Goal: Task Accomplishment & Management: Use online tool/utility

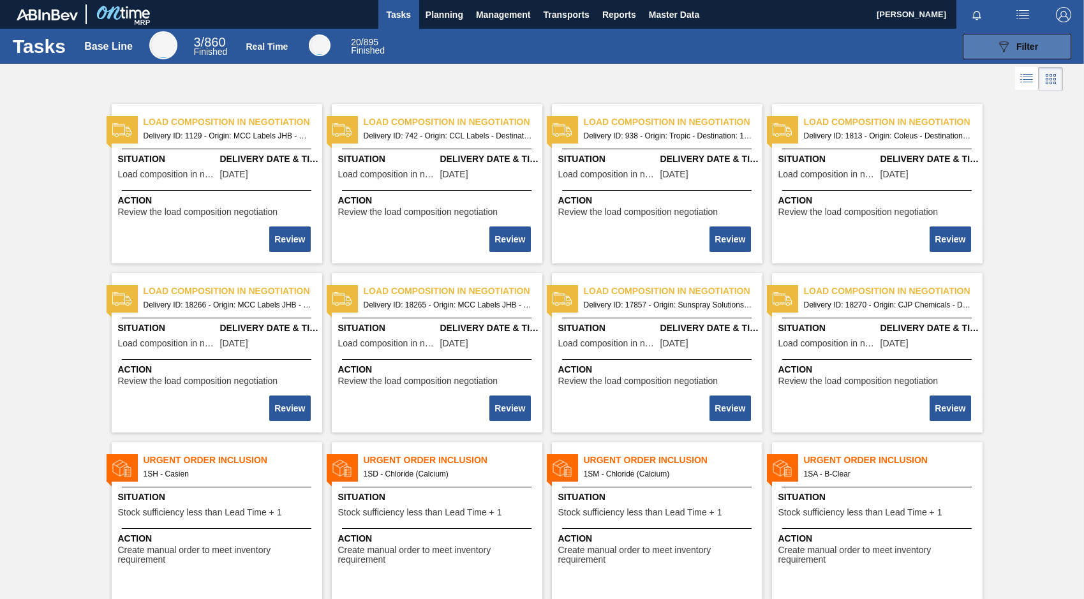
click at [999, 42] on icon at bounding box center [1004, 46] width 10 height 11
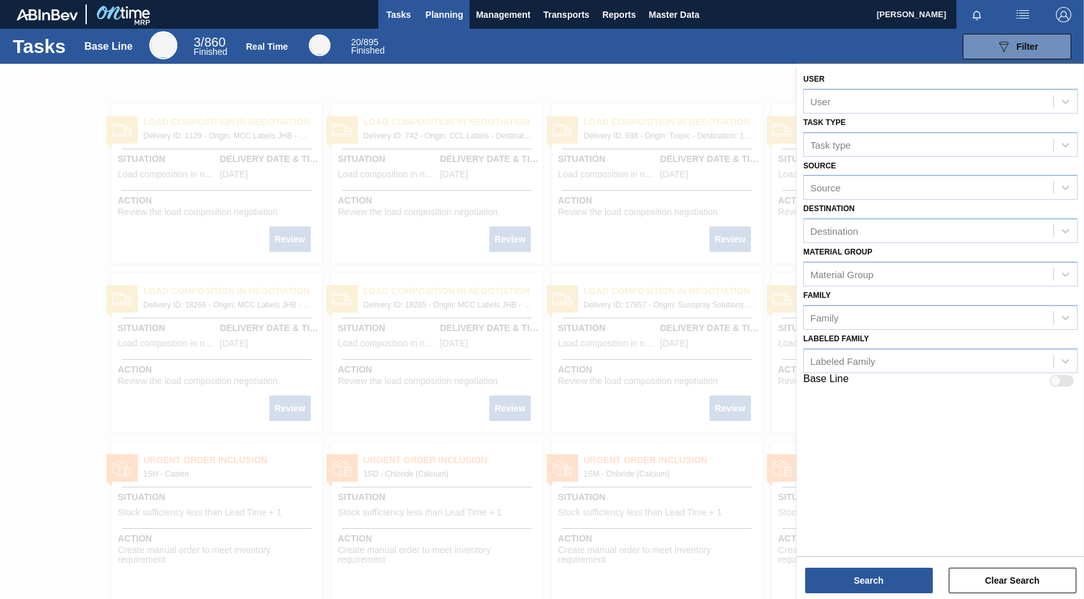
click at [419, 12] on button "Planning" at bounding box center [444, 14] width 50 height 29
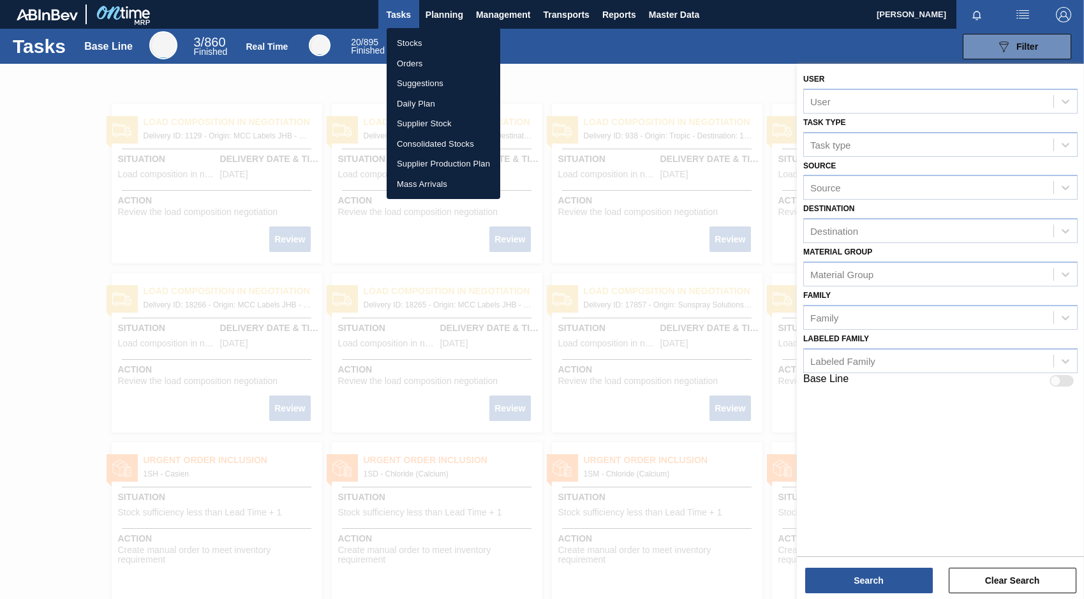
click at [411, 64] on li "Orders" at bounding box center [444, 64] width 114 height 20
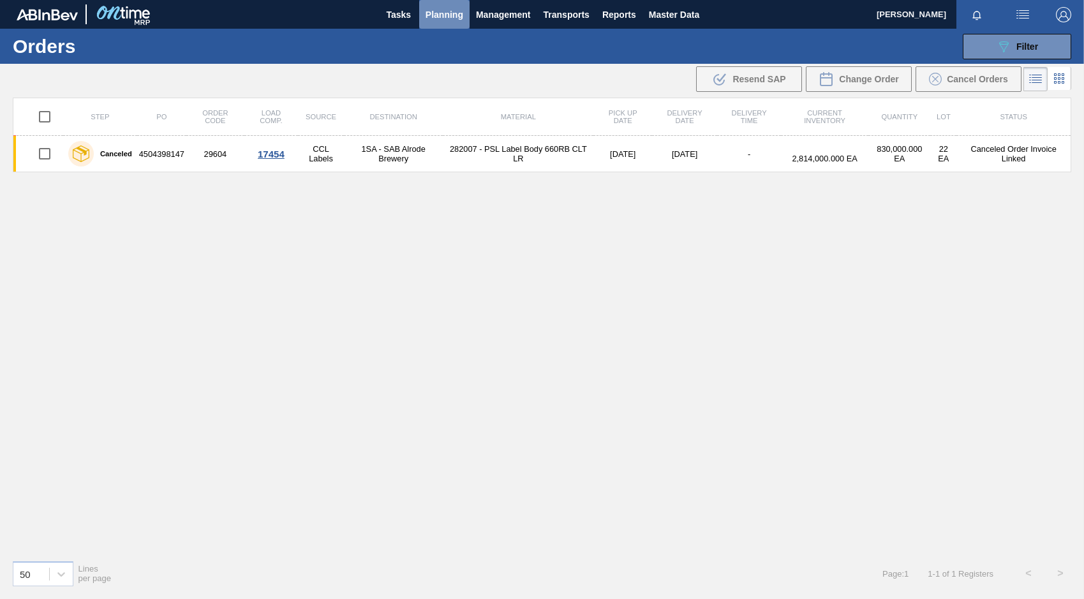
click at [442, 8] on span "Planning" at bounding box center [444, 14] width 38 height 15
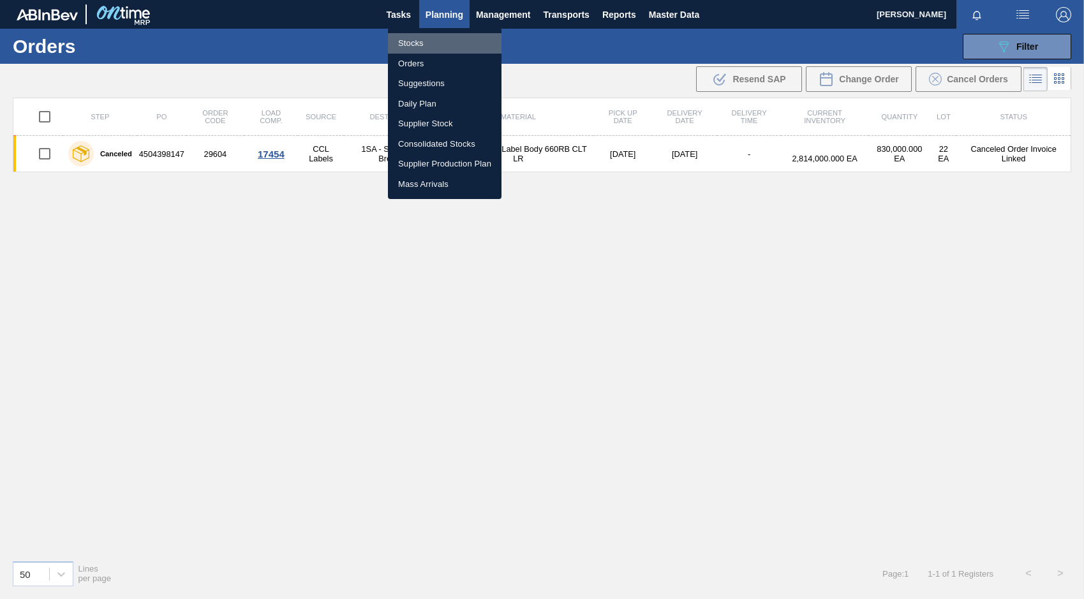
click at [406, 43] on li "Stocks" at bounding box center [445, 43] width 114 height 20
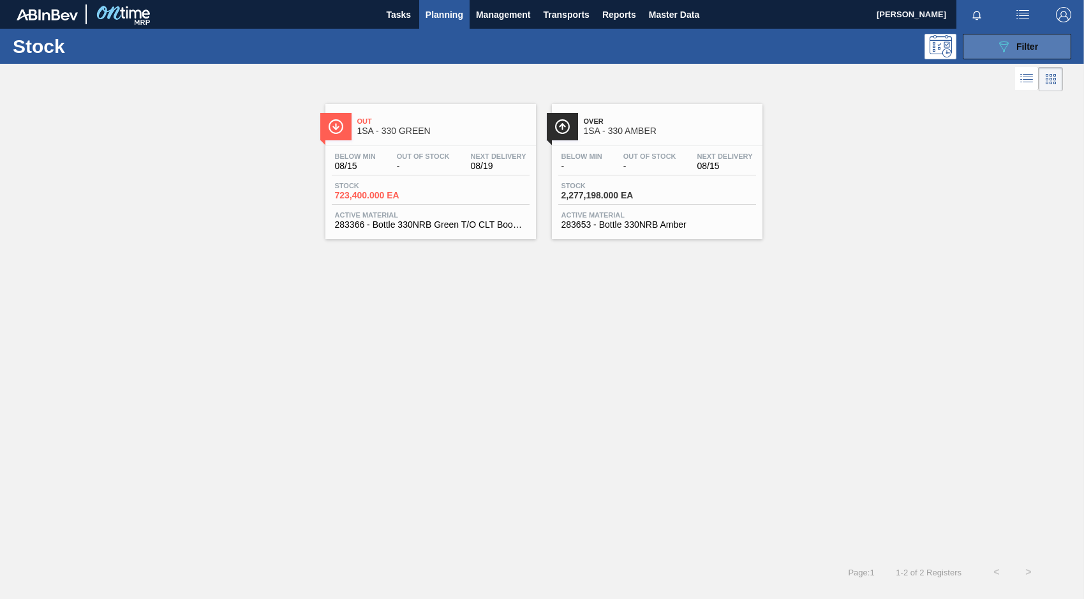
click at [1017, 51] on span "Filter" at bounding box center [1027, 46] width 22 height 10
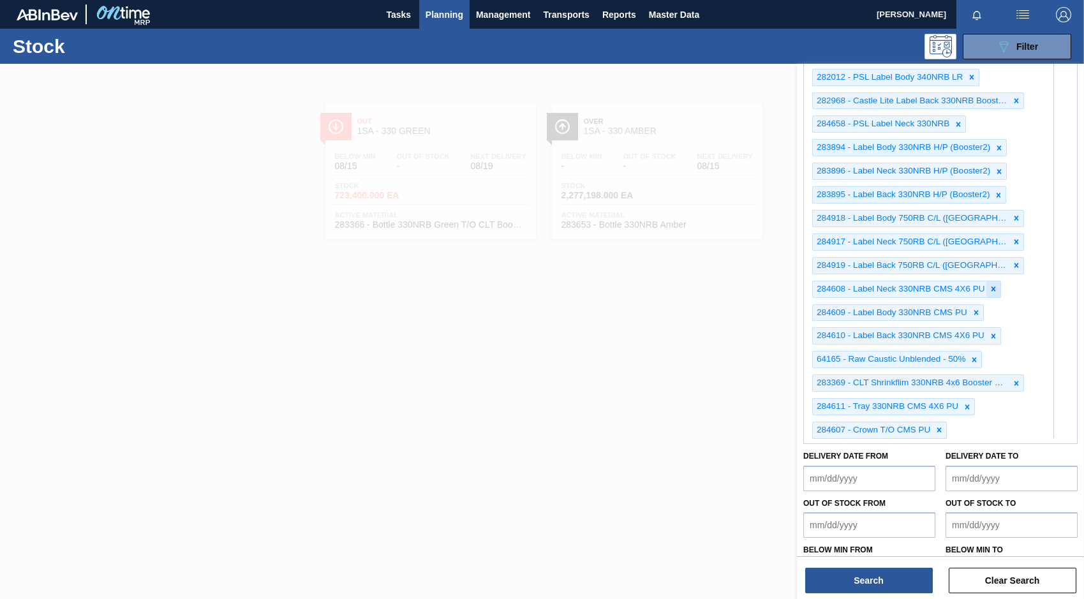
scroll to position [913, 0]
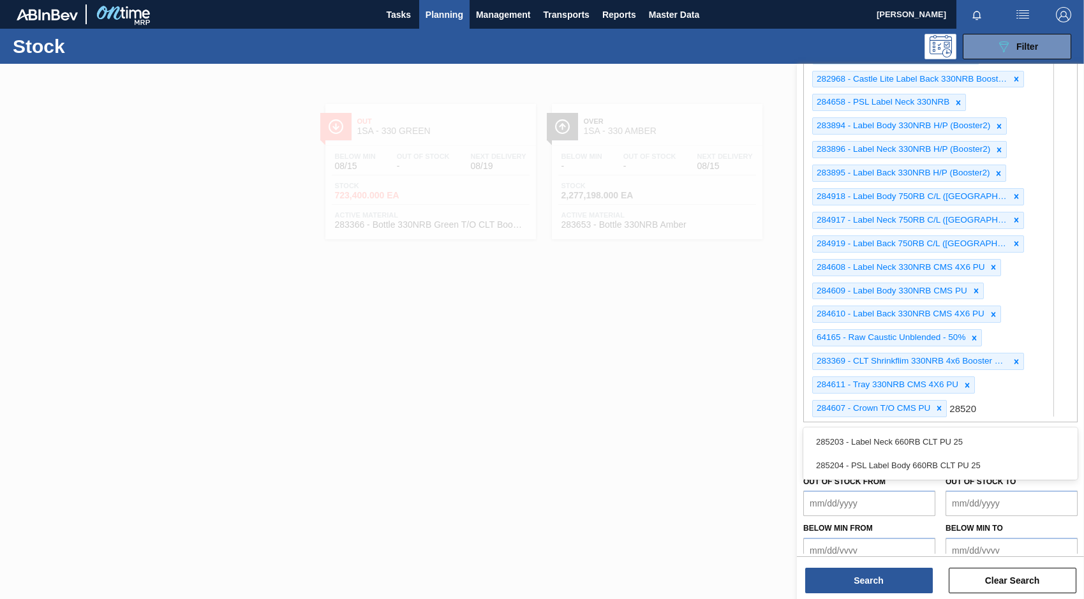
type Material "285204"
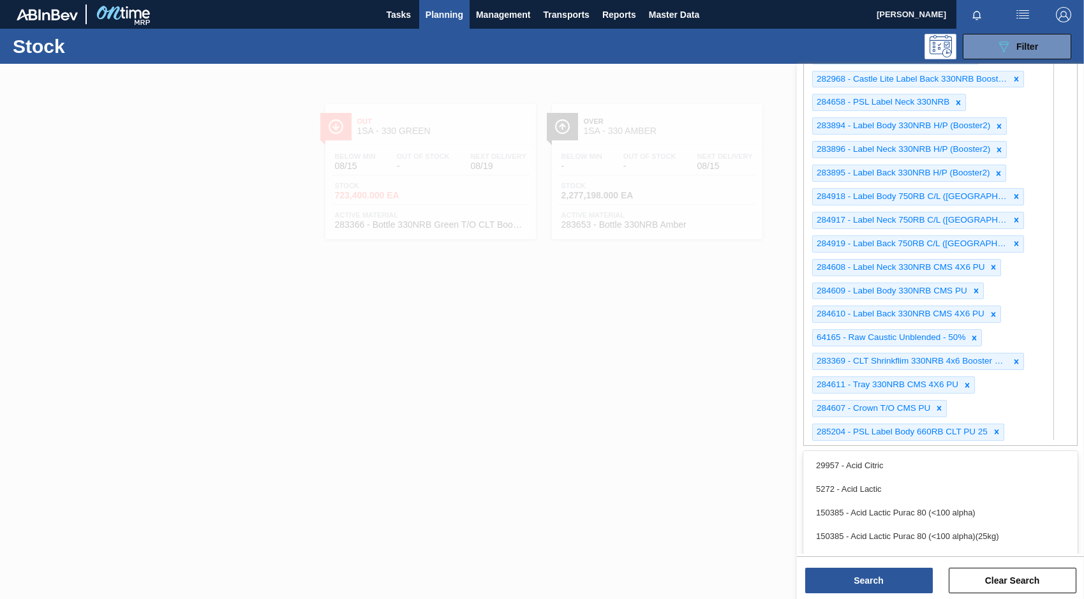
click at [912, 424] on div "285204 - PSL Label Body 660RB CLT PU 25" at bounding box center [901, 432] width 177 height 16
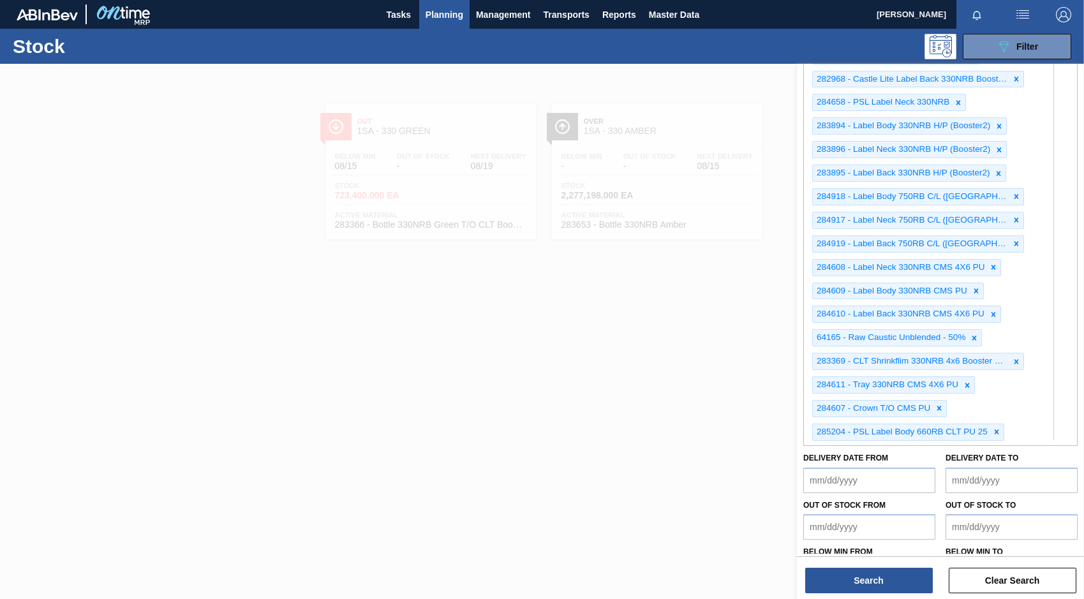
click at [912, 424] on div "285204 - PSL Label Body 660RB CLT PU 25" at bounding box center [901, 432] width 177 height 16
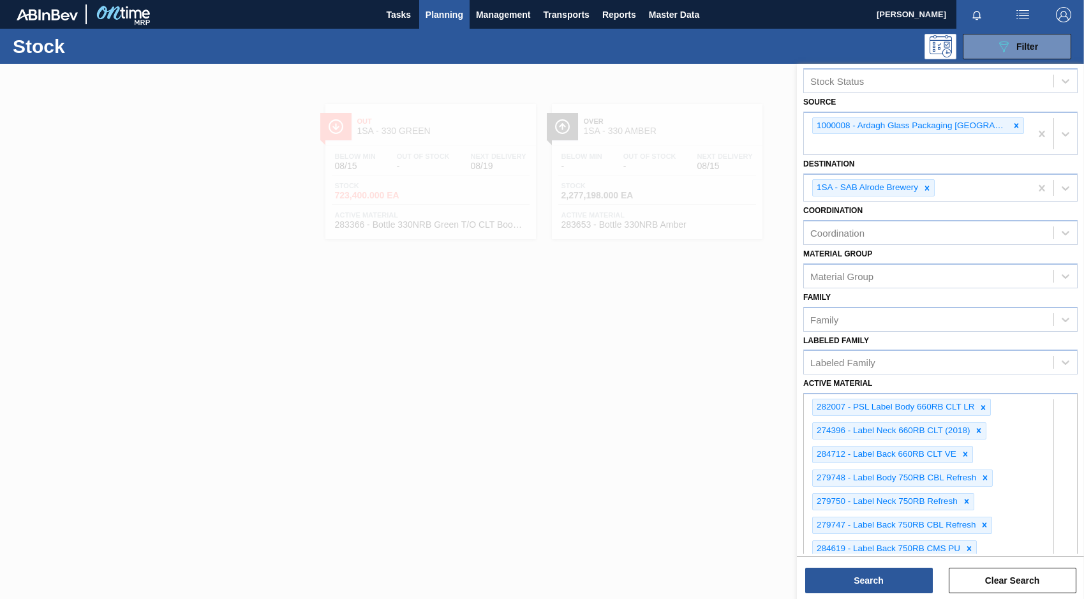
scroll to position [0, 0]
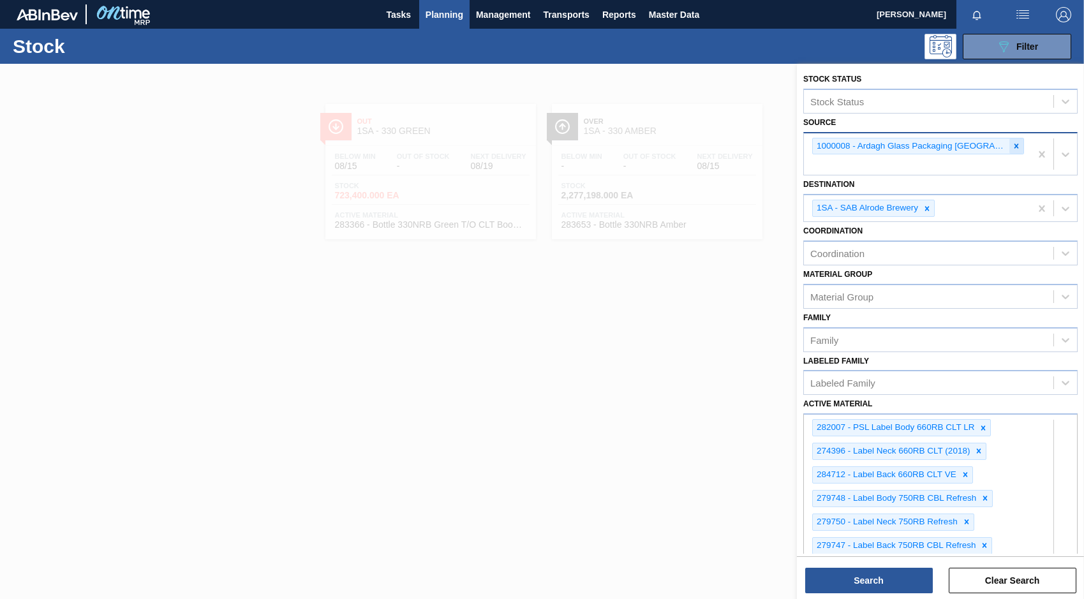
click at [1014, 146] on icon at bounding box center [1016, 146] width 4 height 4
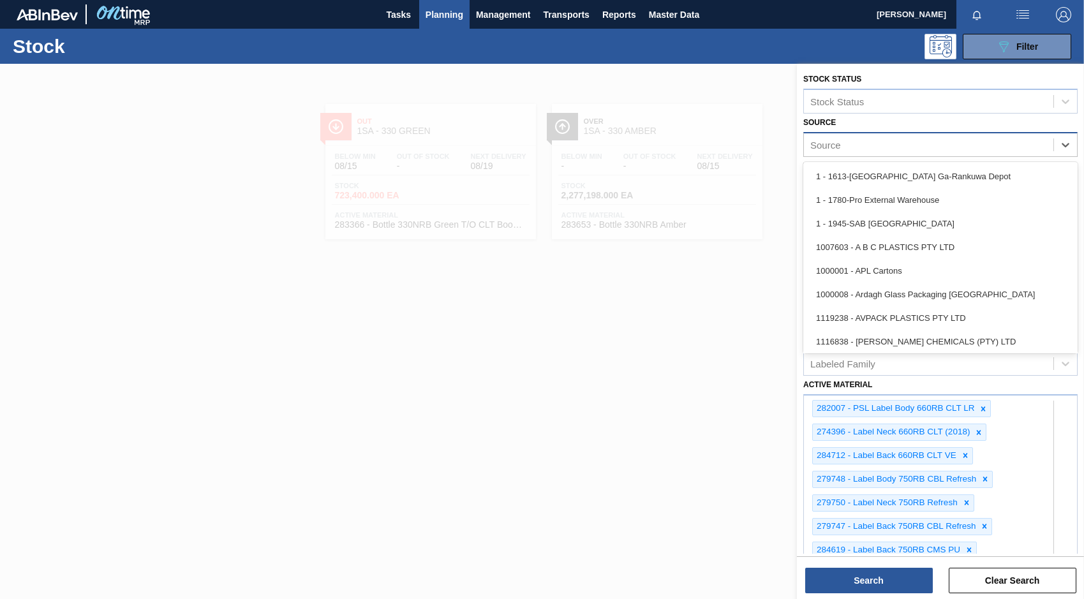
click at [887, 145] on div "Source" at bounding box center [928, 144] width 249 height 18
type input "cc"
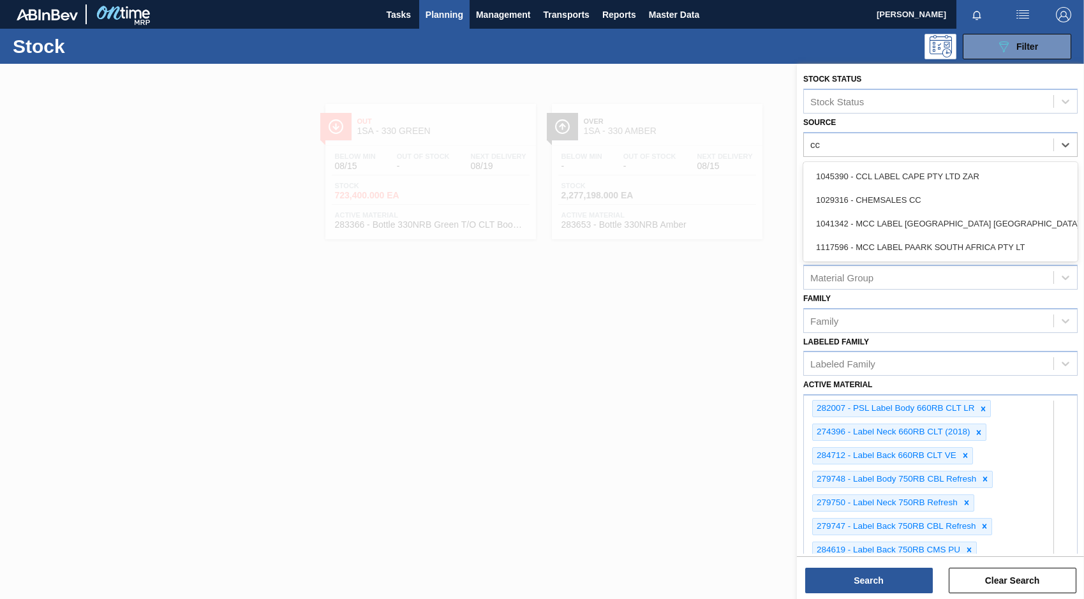
click at [888, 174] on div "1045390 - CCL LABEL CAPE PTY LTD ZAR" at bounding box center [940, 177] width 274 height 24
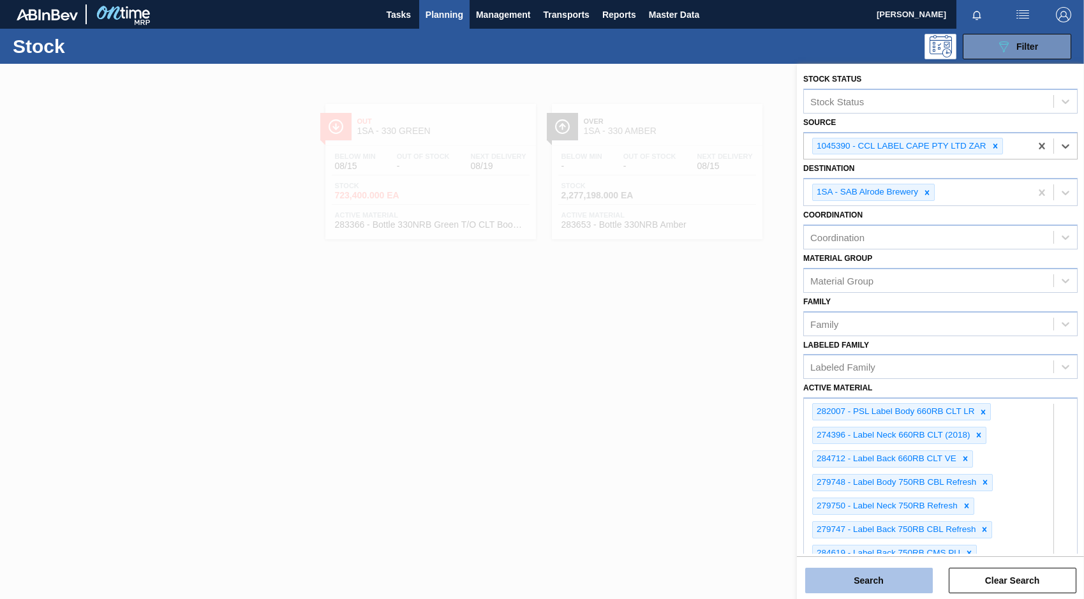
click at [894, 580] on button "Search" at bounding box center [869, 581] width 128 height 26
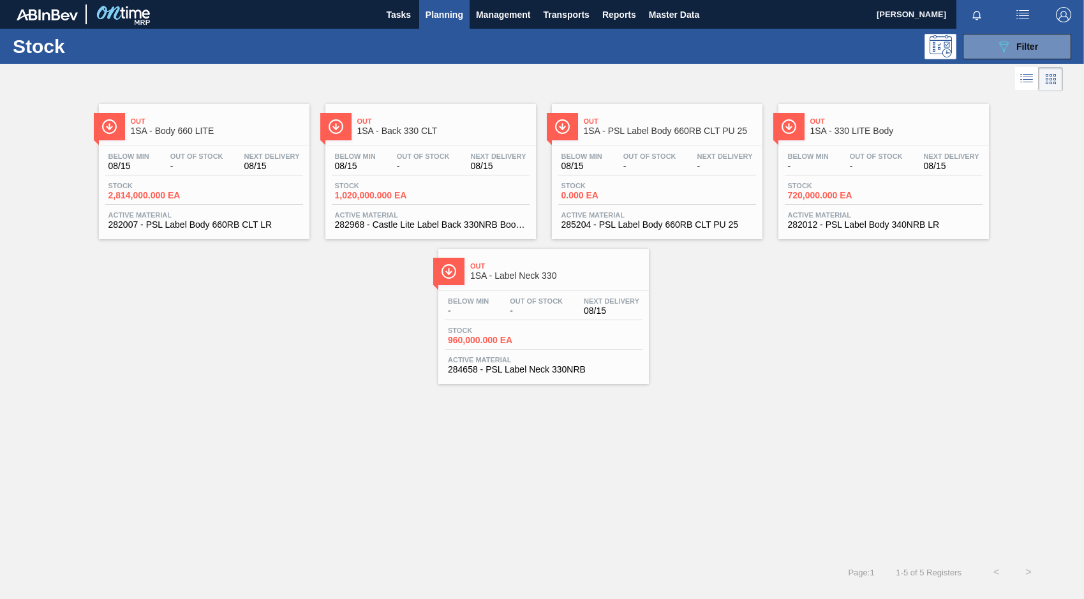
click at [682, 166] on div "Below Min 08/15 Out Of Stock - Next Delivery -" at bounding box center [657, 163] width 198 height 23
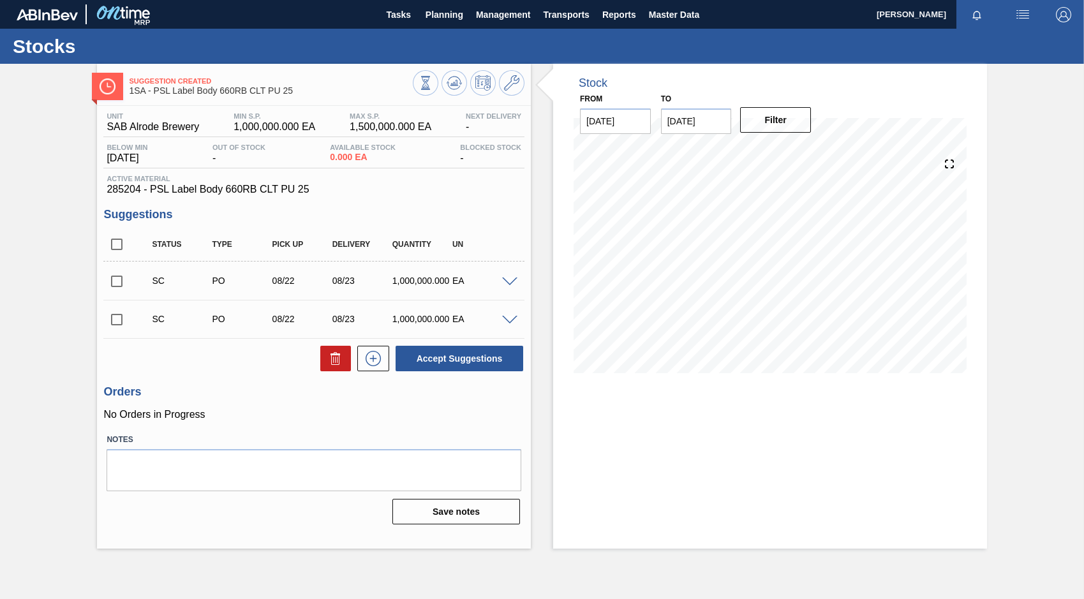
click at [508, 281] on span at bounding box center [509, 282] width 15 height 10
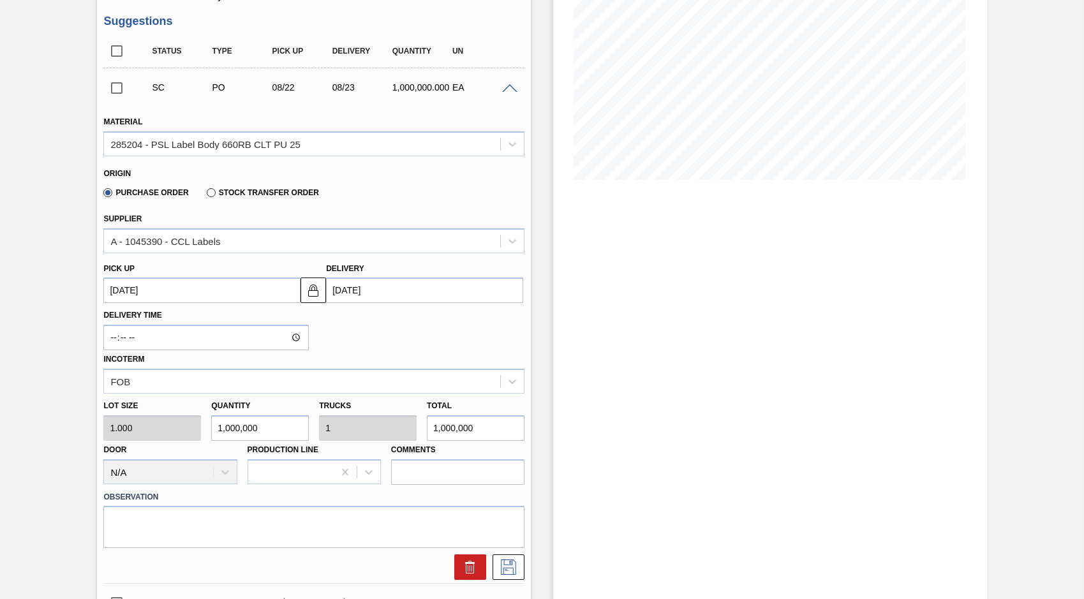
scroll to position [191, 0]
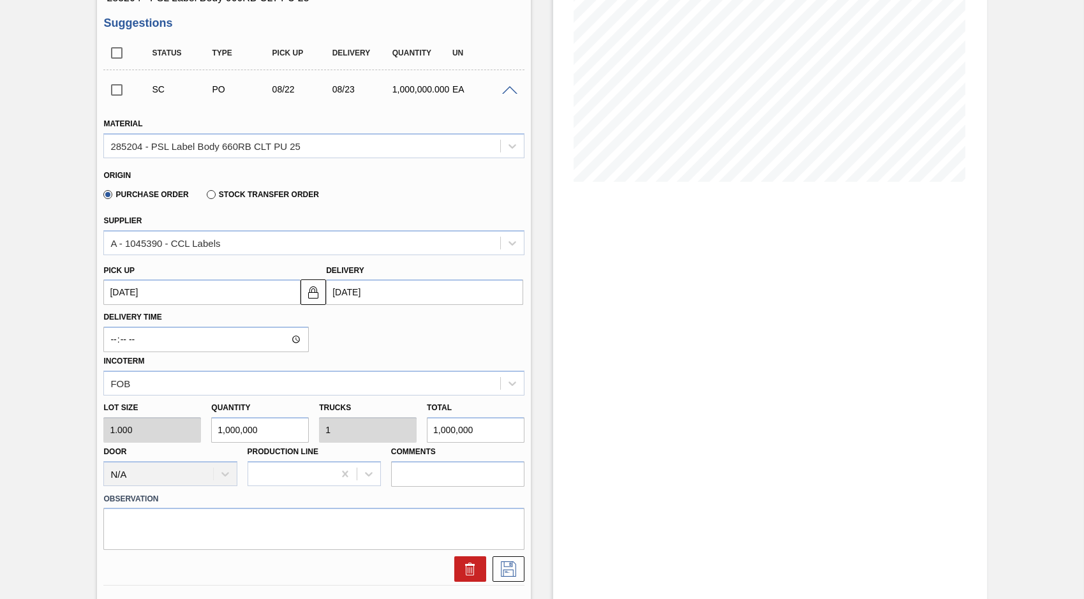
click at [399, 437] on div "Lot size 1.000 Quantity 1,000,000 Trucks 1 Total 1,000,000 Door N/A Production …" at bounding box center [313, 440] width 431 height 91
type input "2"
type input "0"
type input "2"
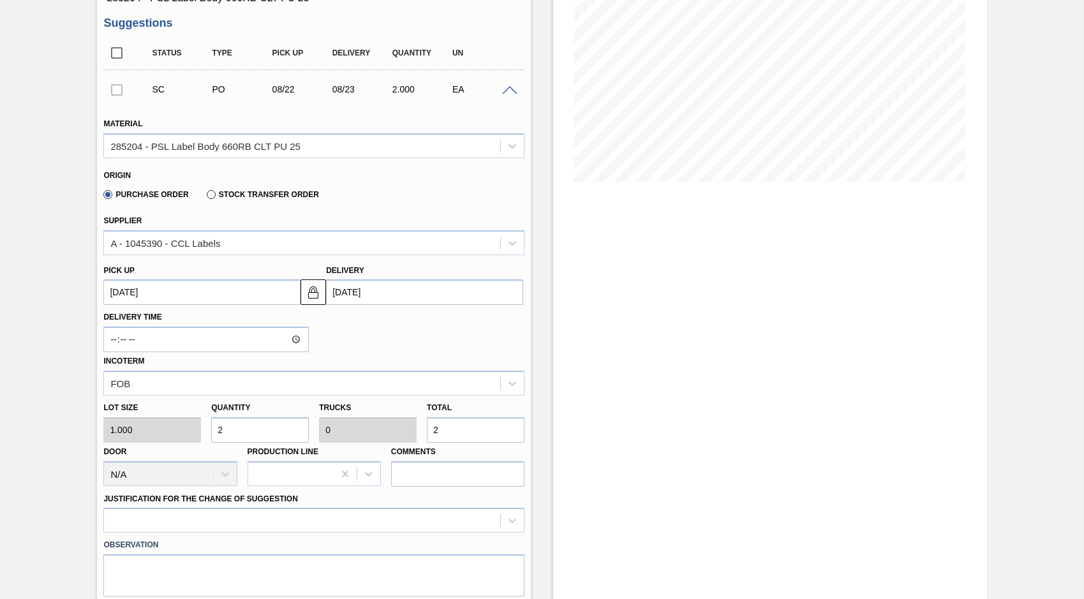
type input "21"
type input "212"
type input "2,128"
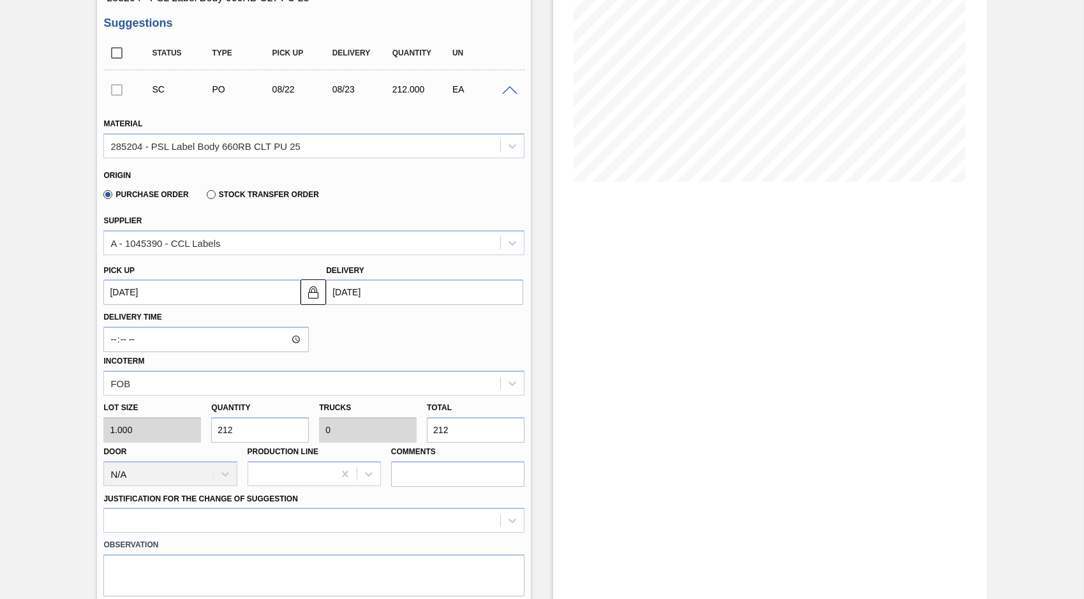
type input "0.002"
type input "2,128"
type input "21,280"
type input "0.021"
type input "21,280"
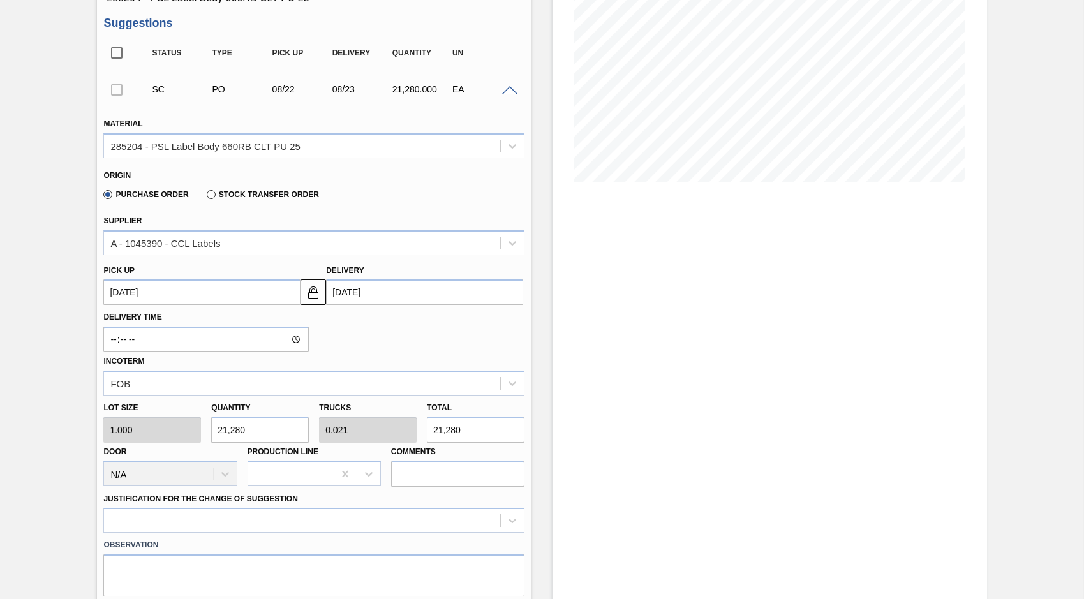
type input "212,800"
type input "0.213"
type input "212,800"
type input "2,128,000"
type input "2.128"
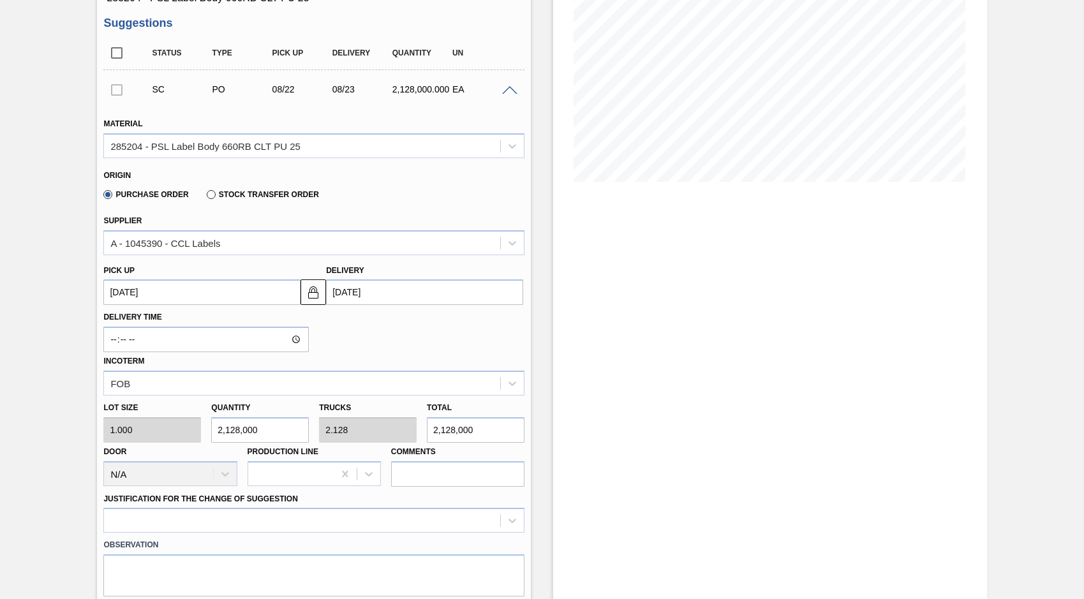
type input "2,128,000"
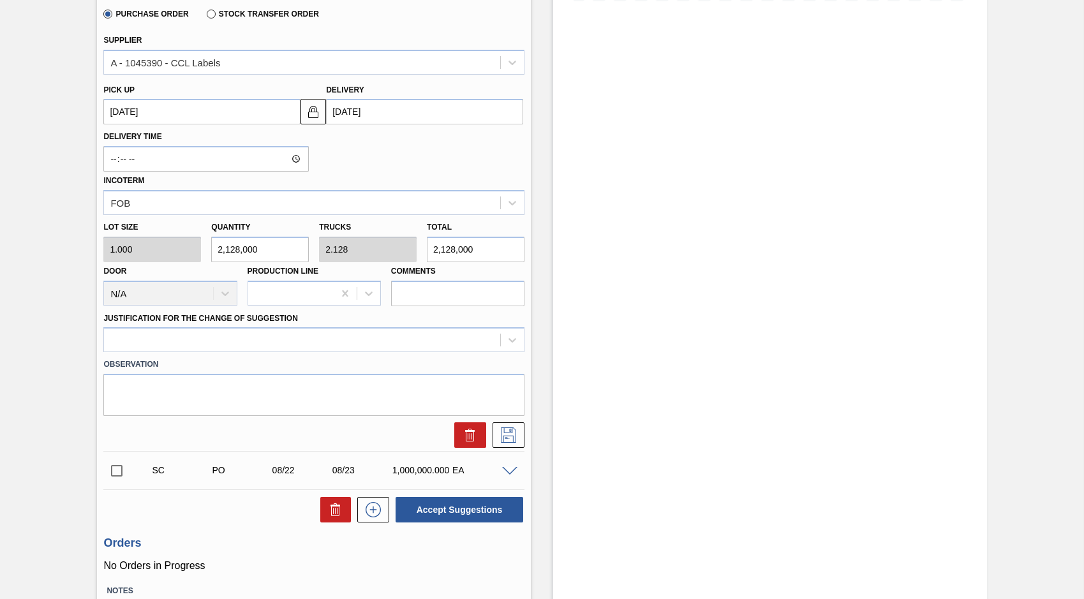
scroll to position [383, 0]
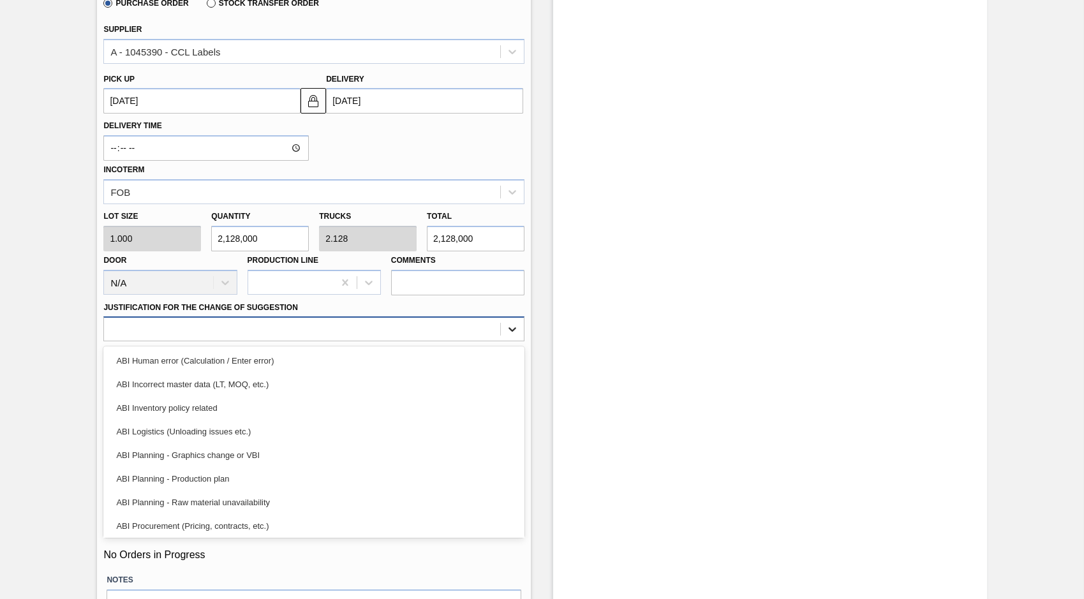
click at [515, 334] on icon at bounding box center [512, 329] width 13 height 13
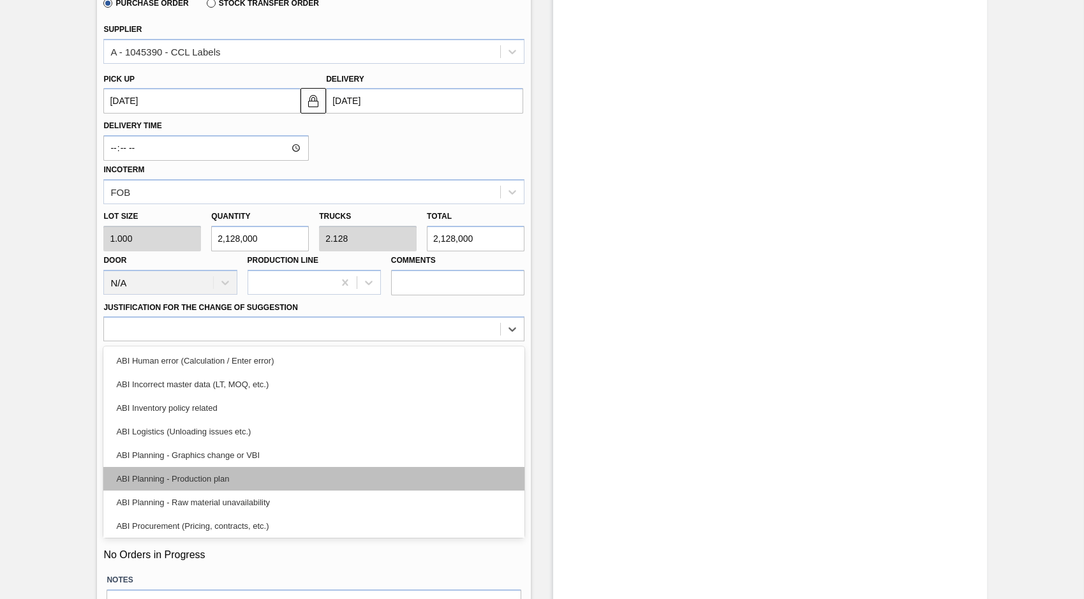
click at [196, 473] on div "ABI Planning - Production plan" at bounding box center [313, 479] width 421 height 24
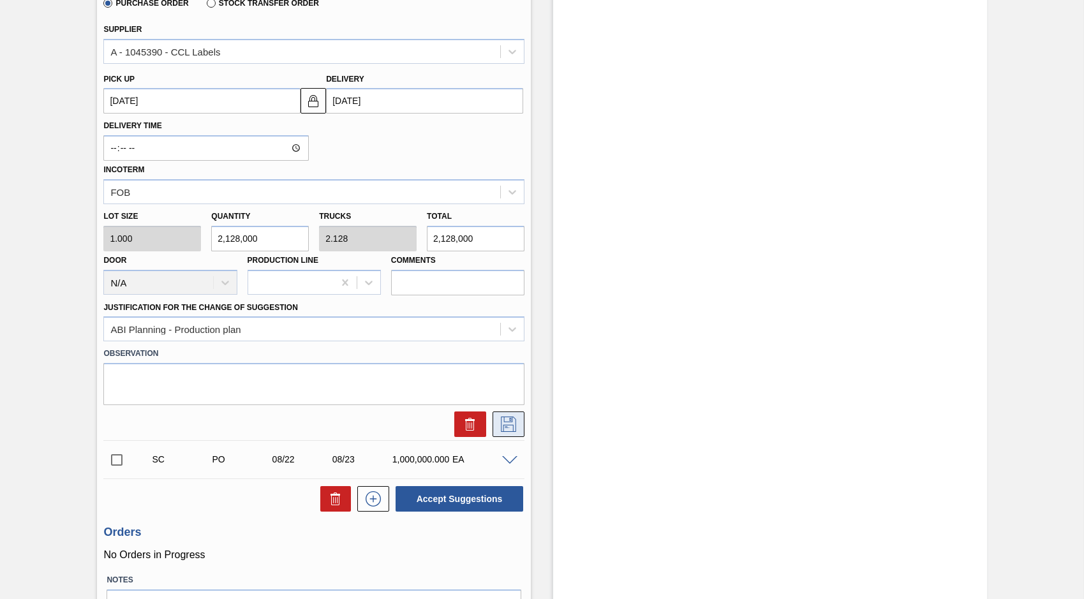
click at [510, 425] on icon at bounding box center [508, 423] width 15 height 15
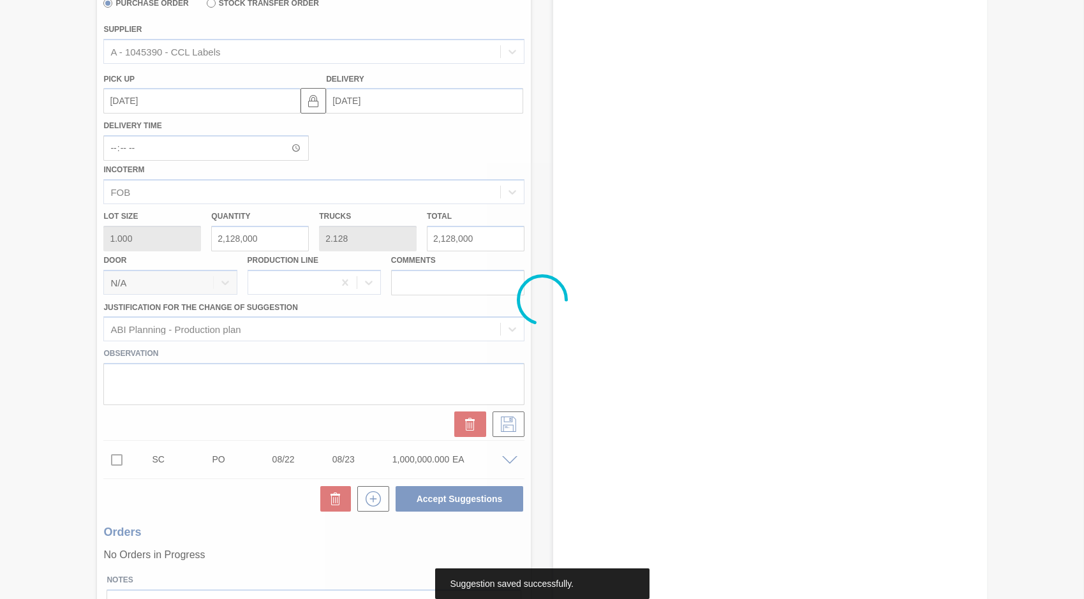
scroll to position [0, 0]
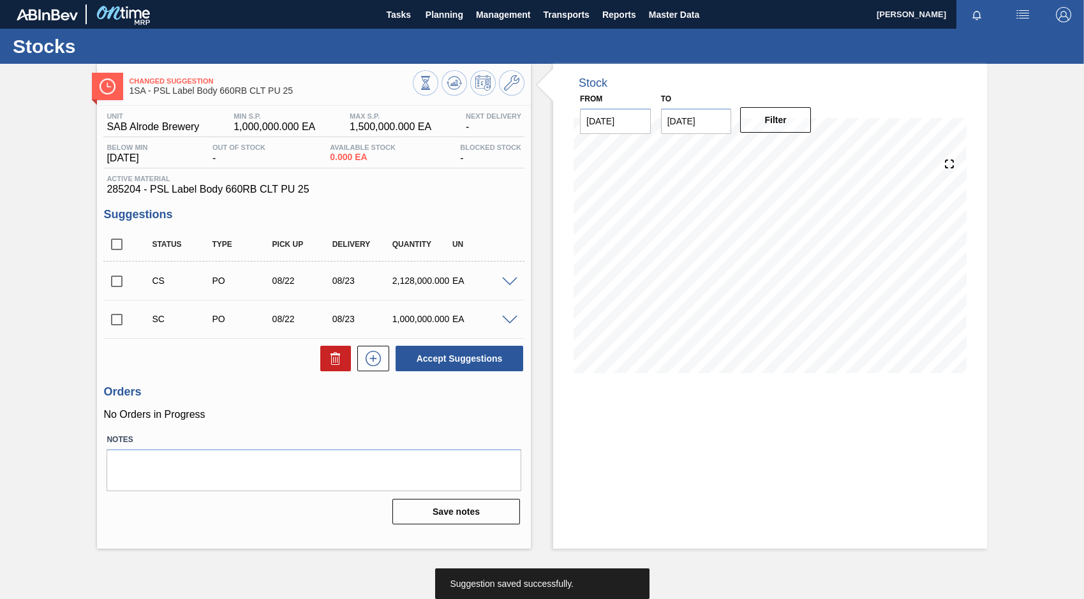
click at [114, 282] on input "checkbox" at bounding box center [116, 281] width 27 height 27
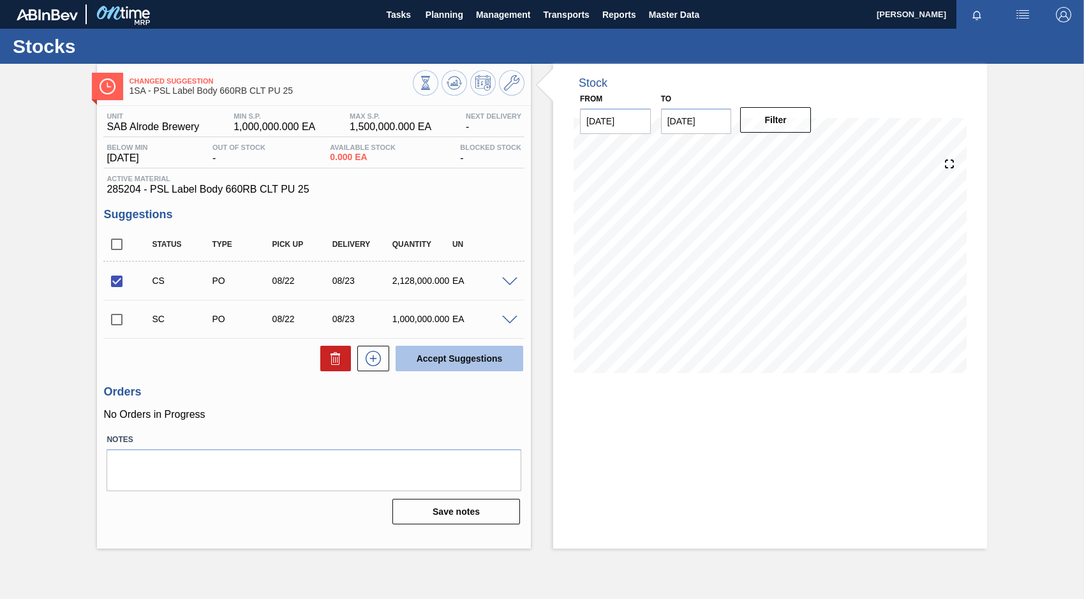
click at [430, 355] on button "Accept Suggestions" at bounding box center [459, 359] width 128 height 26
checkbox input "false"
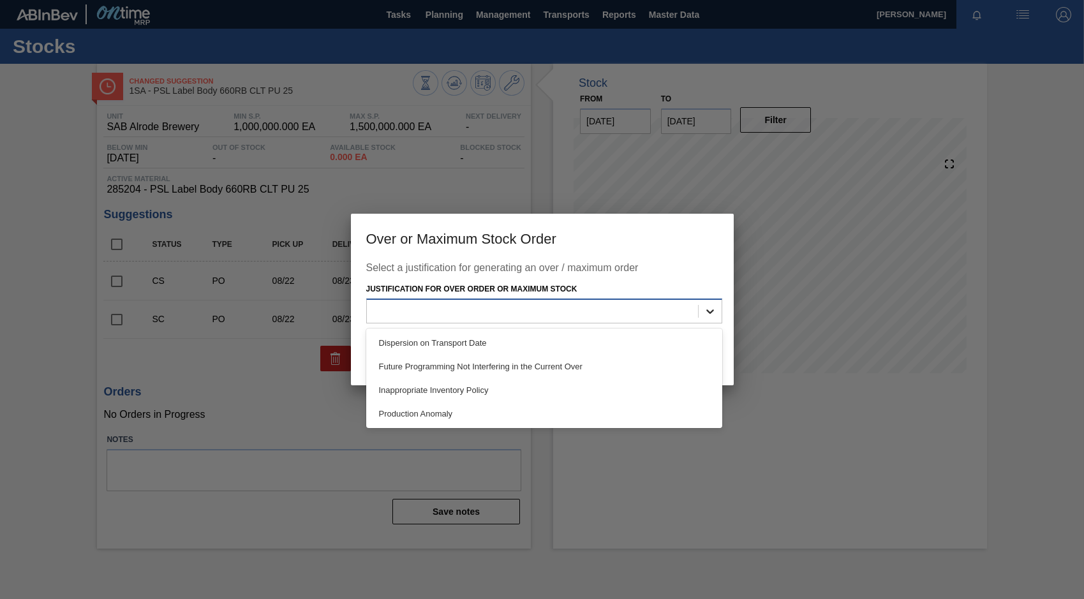
click at [709, 314] on icon at bounding box center [709, 311] width 13 height 13
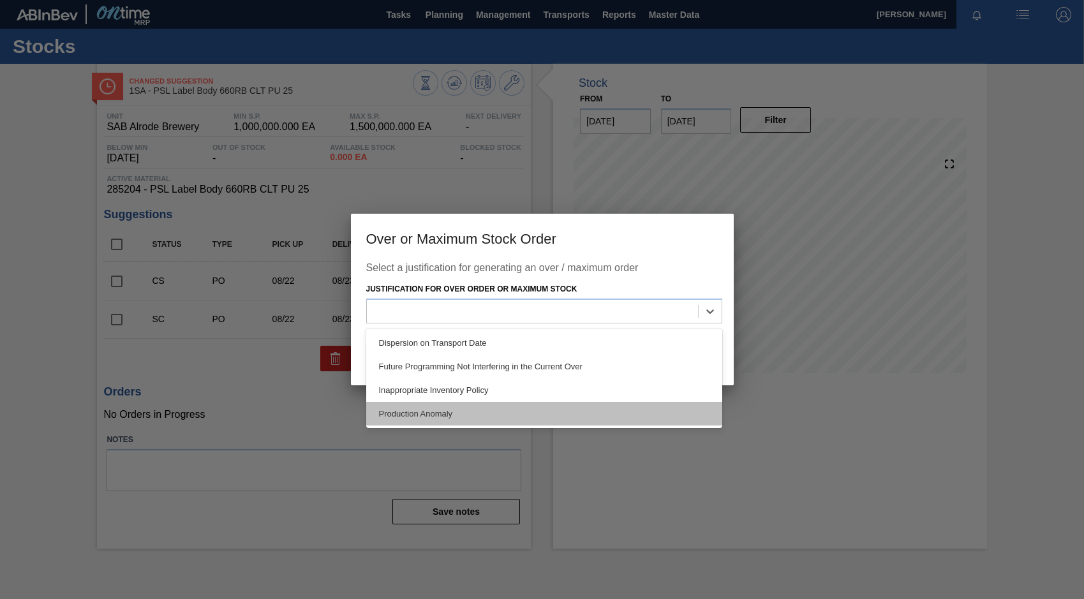
click at [434, 409] on div "Production Anomaly" at bounding box center [544, 414] width 356 height 24
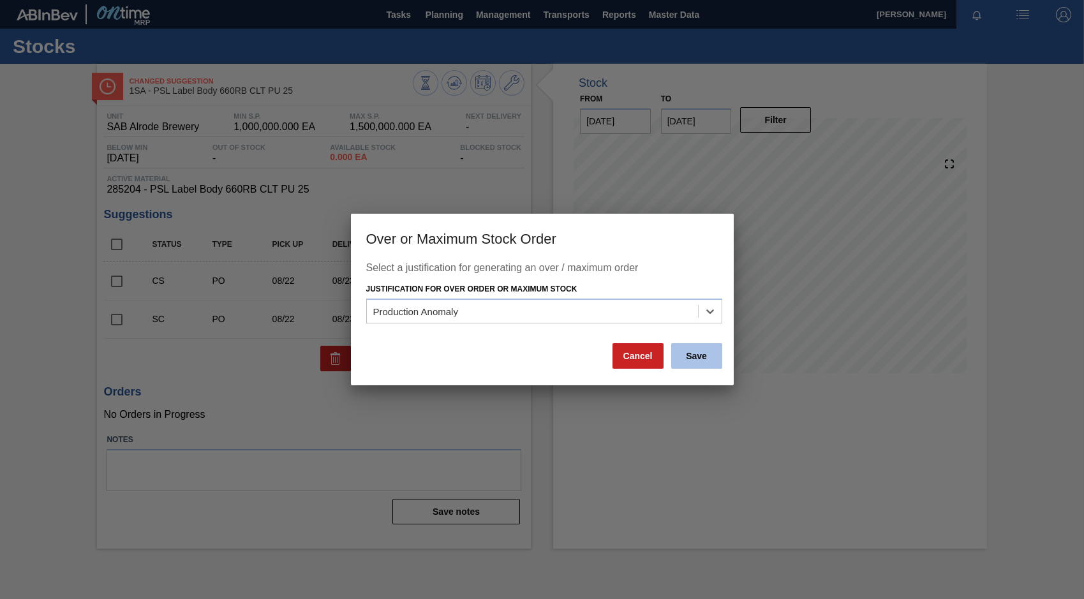
click at [689, 362] on button "Save" at bounding box center [696, 356] width 51 height 26
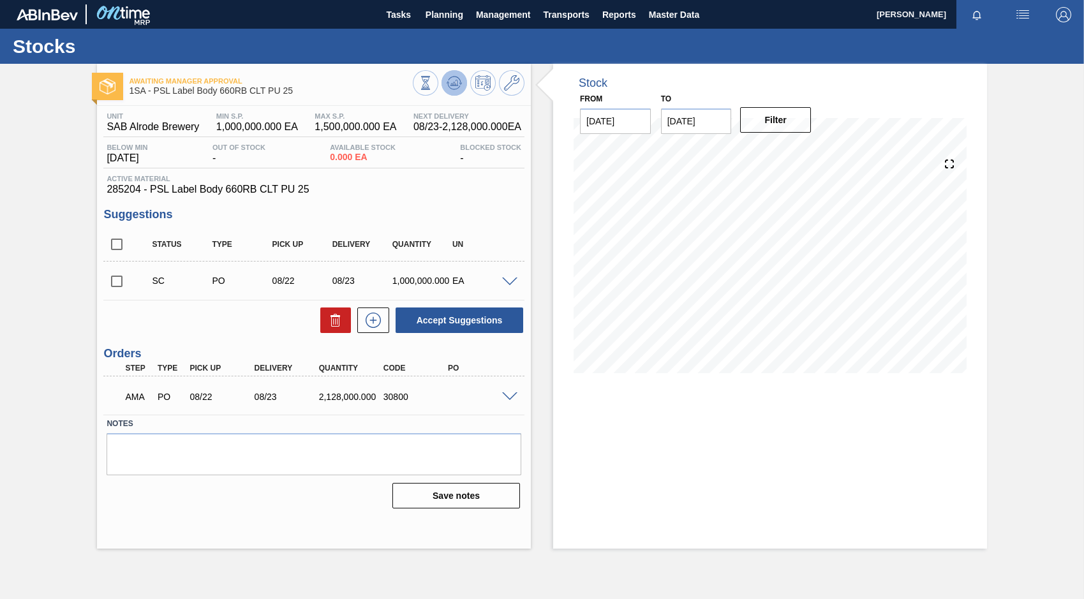
click at [455, 89] on icon at bounding box center [454, 86] width 13 height 6
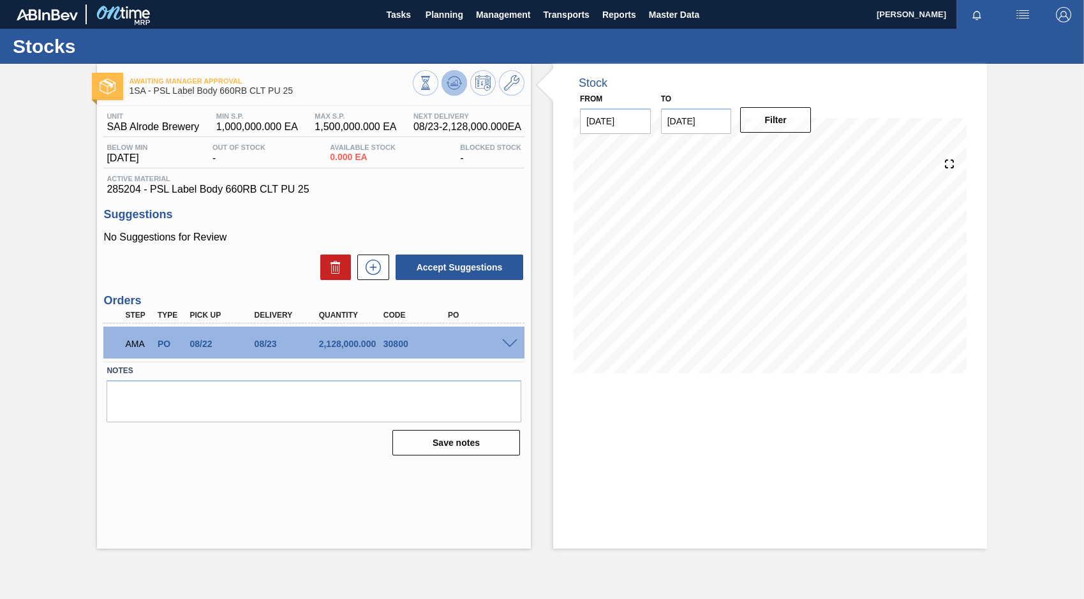
click at [453, 84] on icon at bounding box center [454, 83] width 8 height 6
click at [458, 85] on icon at bounding box center [454, 83] width 8 height 6
click at [506, 337] on div "! TL PO 08/22 08/23 2,128,000.000 30800" at bounding box center [313, 343] width 421 height 32
click at [508, 345] on span at bounding box center [509, 344] width 15 height 10
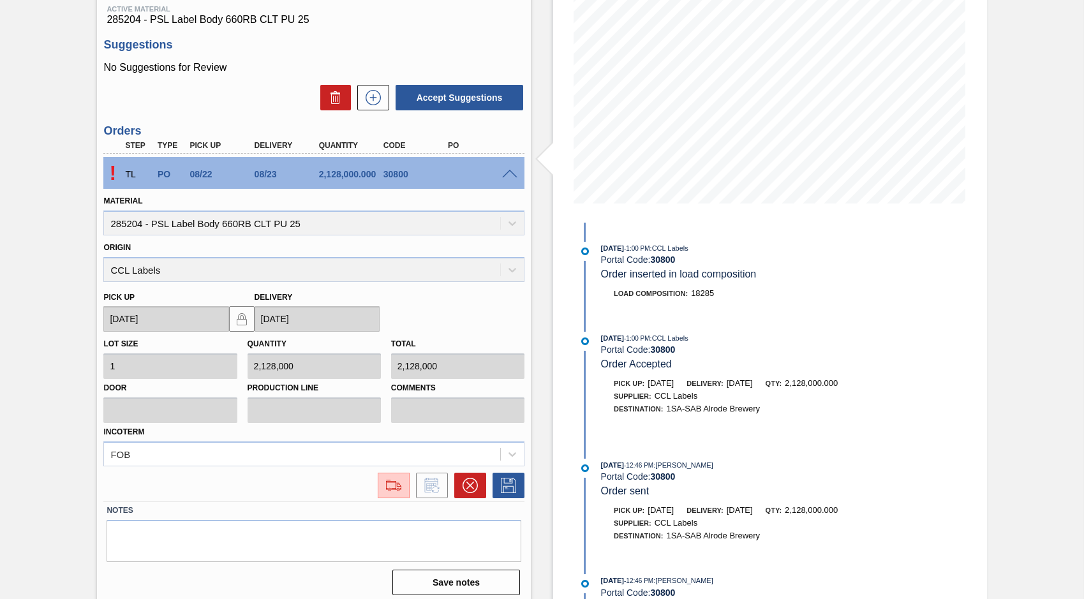
scroll to position [177, 0]
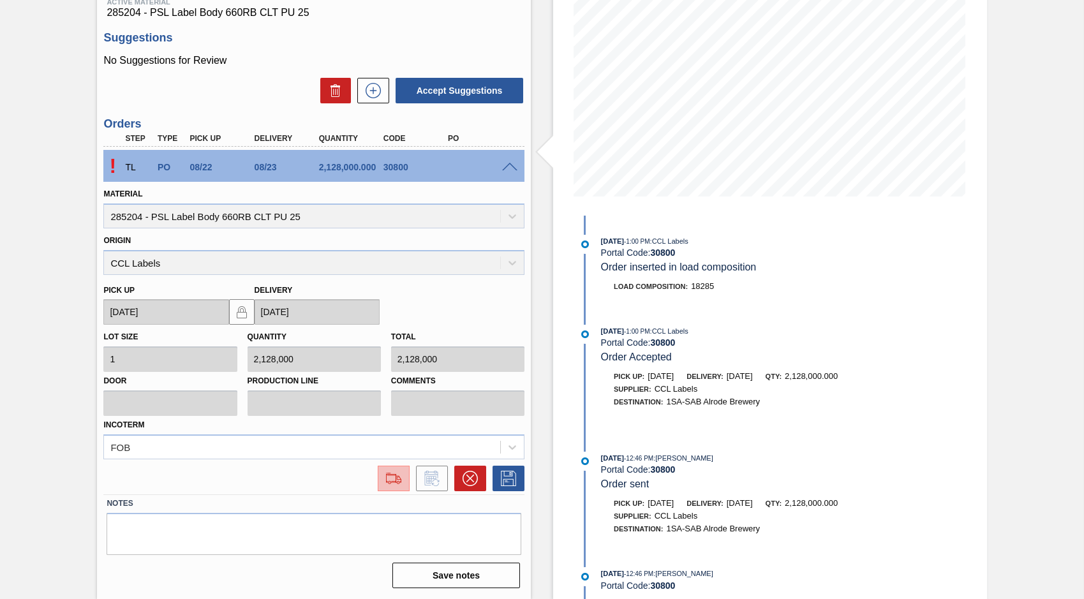
click at [396, 483] on img at bounding box center [393, 478] width 20 height 15
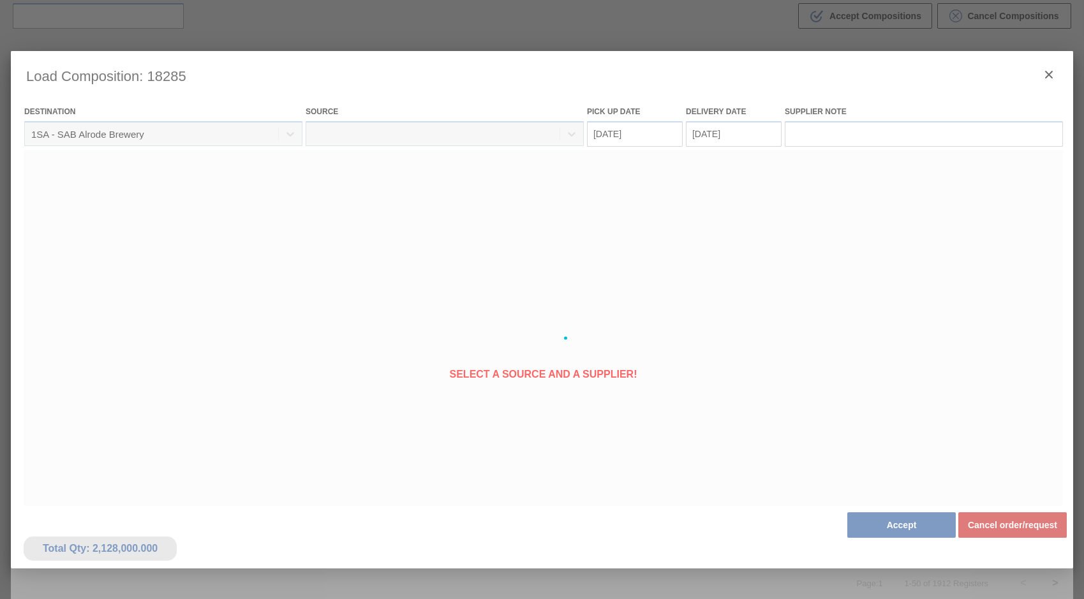
type Date "[DATE]"
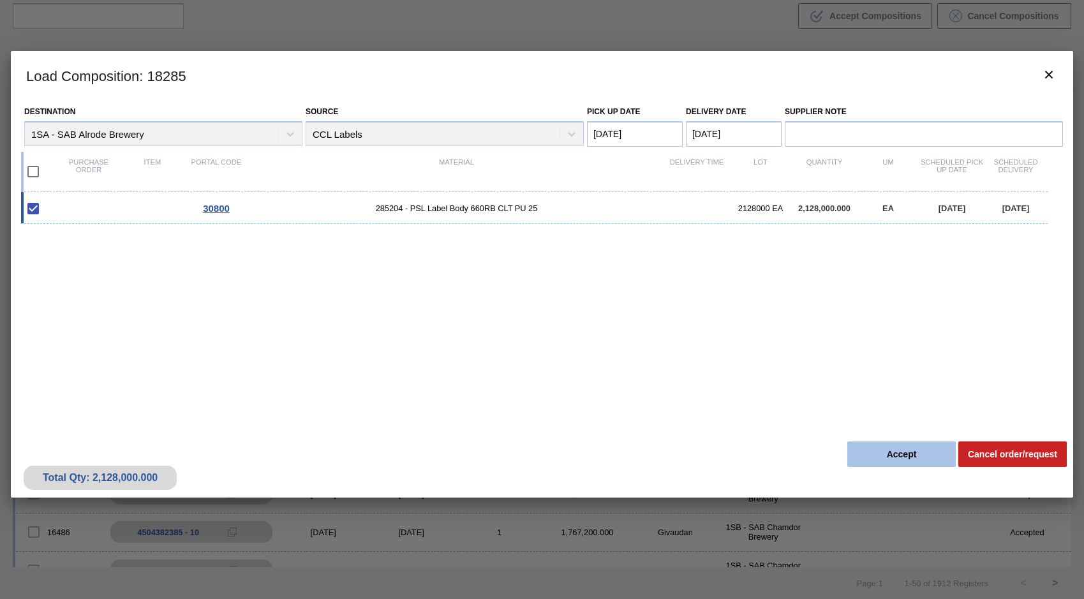
click at [909, 454] on button "Accept" at bounding box center [901, 454] width 108 height 26
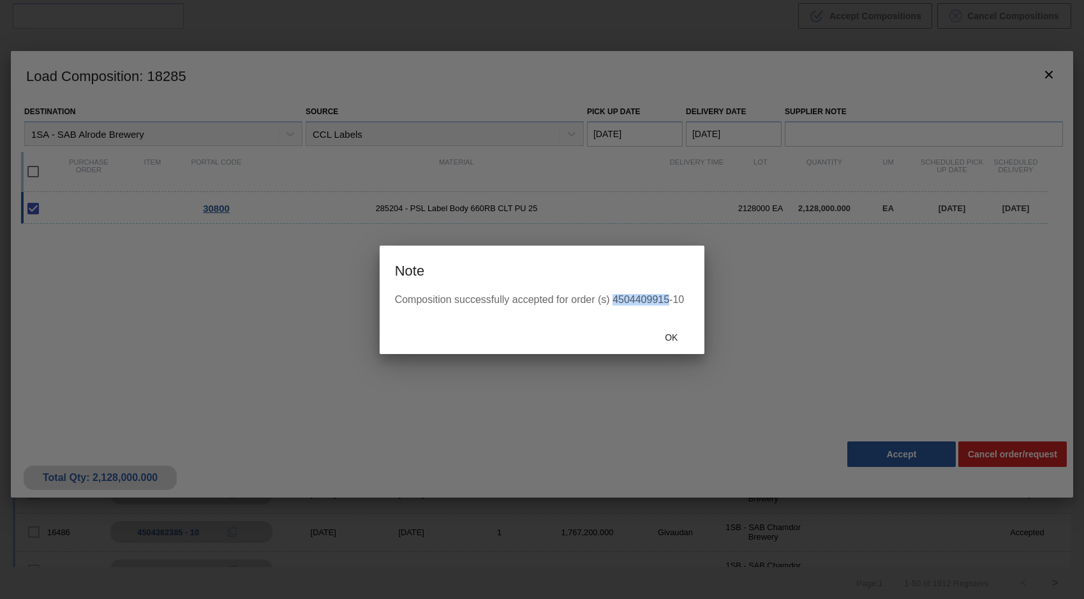
drag, startPoint x: 612, startPoint y: 298, endPoint x: 668, endPoint y: 297, distance: 56.8
click at [668, 297] on div "Composition successfully accepted for order (s) 4504409915-10" at bounding box center [542, 299] width 295 height 11
copy div "4504409915"
